Goal: Register for event/course

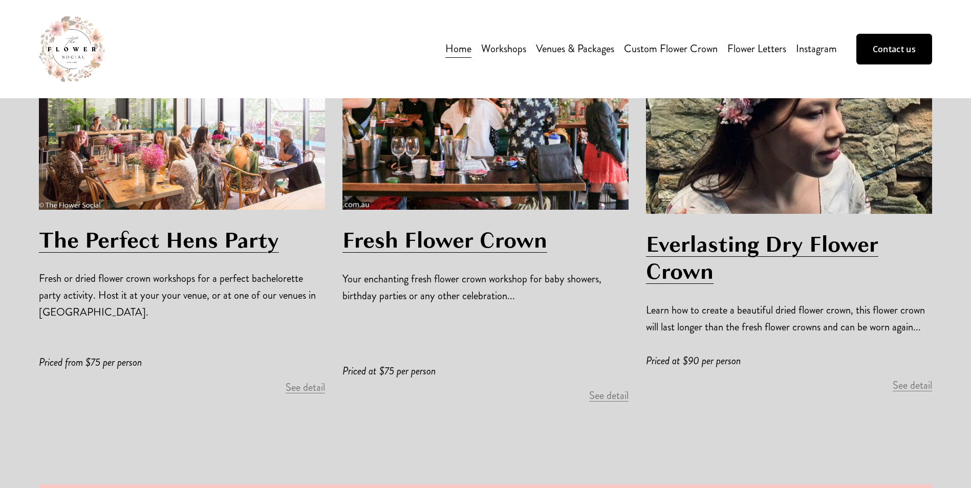
scroll to position [826, 0]
click at [0, 0] on span "Flower Arrangement Workshop" at bounding box center [0, 0] width 0 height 0
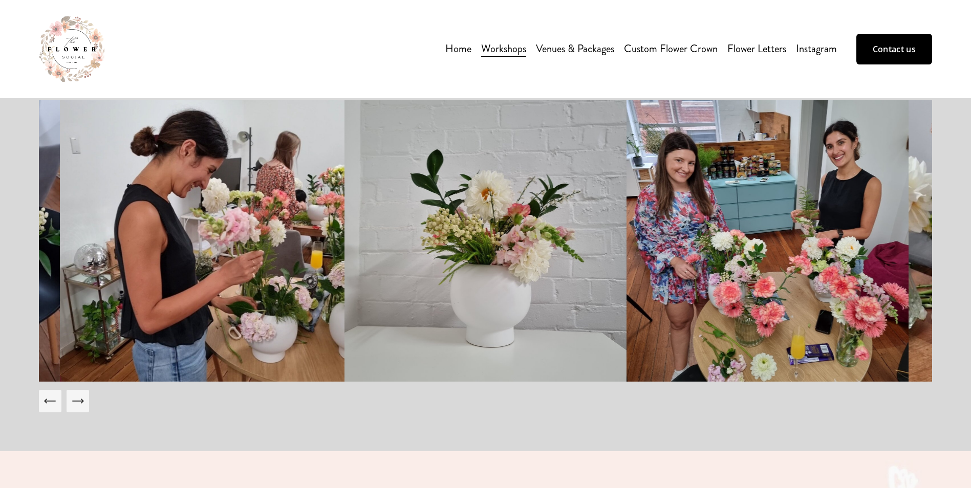
scroll to position [42, 0]
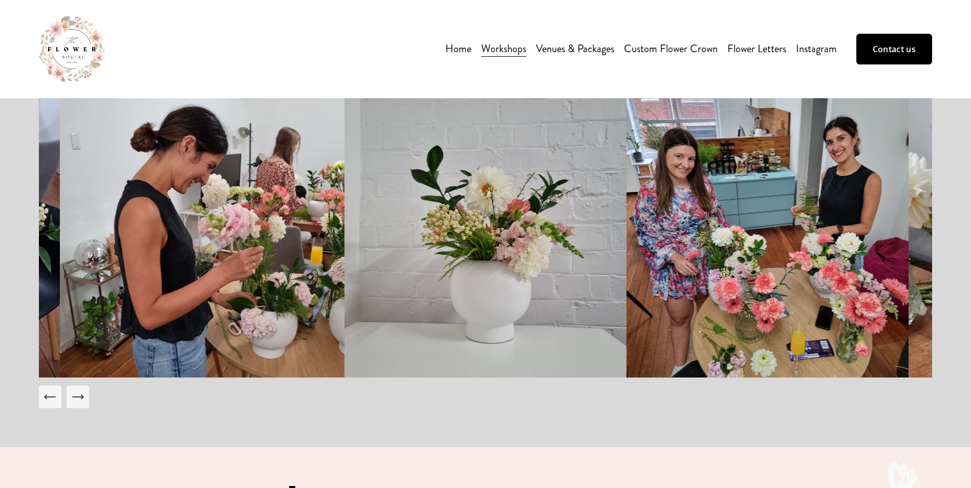
click at [82, 401] on icon "Next Slide" at bounding box center [78, 397] width 14 height 14
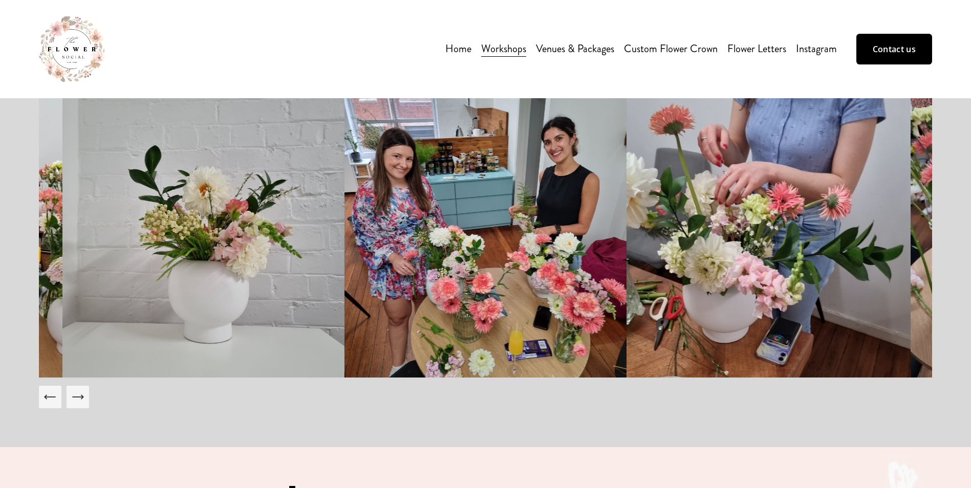
click at [82, 401] on icon "Next Slide" at bounding box center [78, 397] width 14 height 14
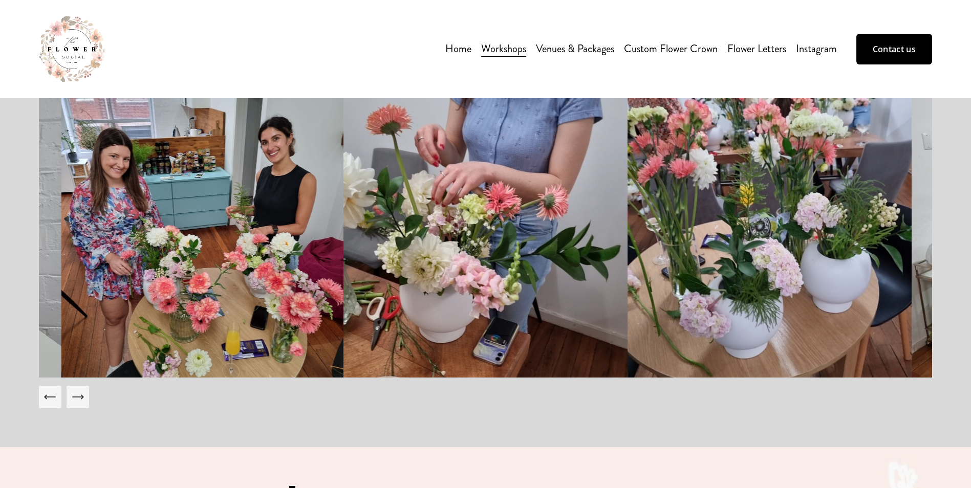
click at [82, 401] on icon "Next Slide" at bounding box center [78, 397] width 14 height 14
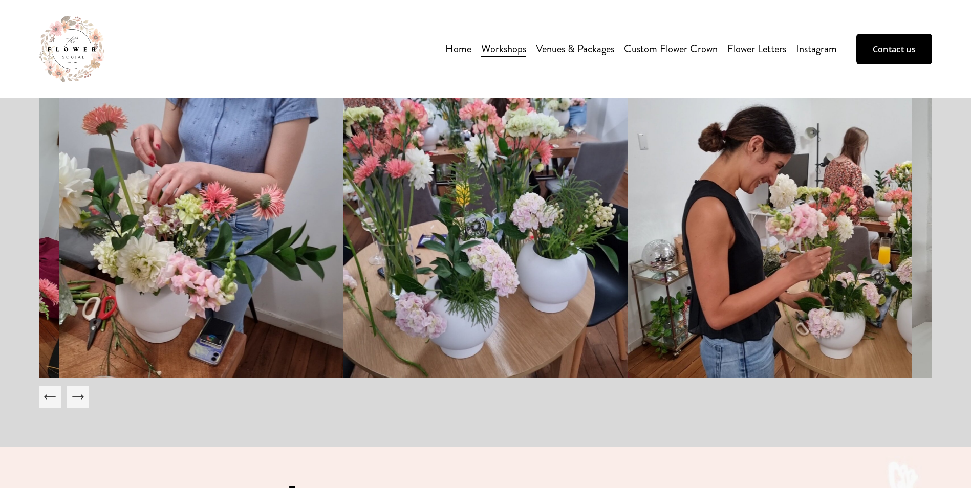
click at [82, 401] on icon "Next Slide" at bounding box center [78, 397] width 14 height 14
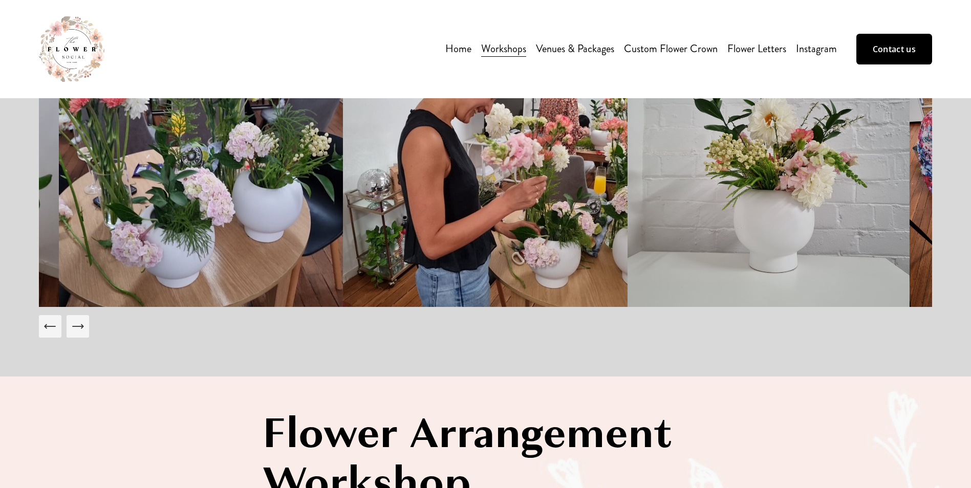
scroll to position [0, 0]
